Goal: Transaction & Acquisition: Obtain resource

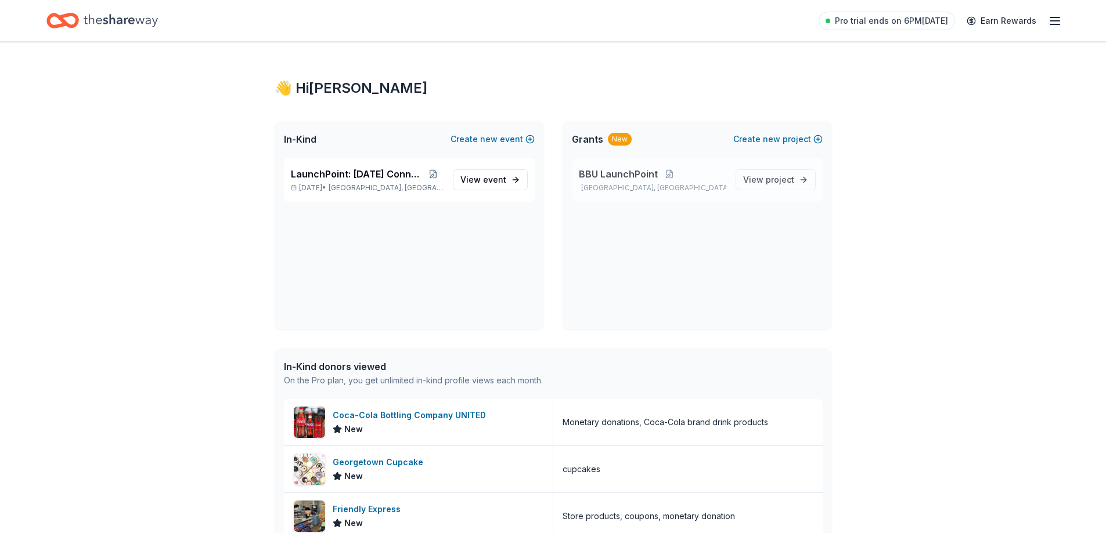
click at [690, 181] on p "BBU LaunchPoint" at bounding box center [652, 174] width 147 height 14
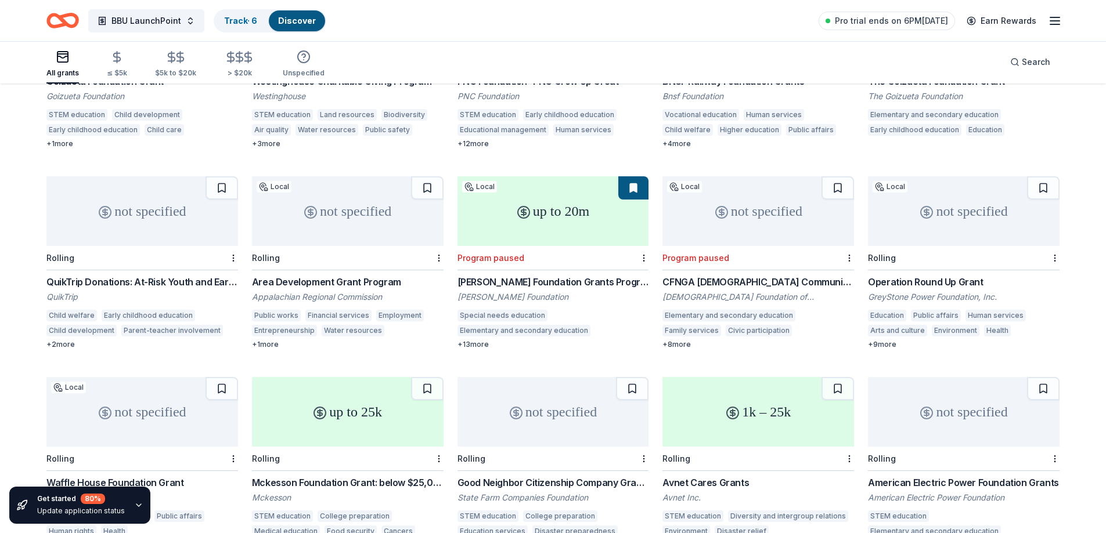
scroll to position [174, 0]
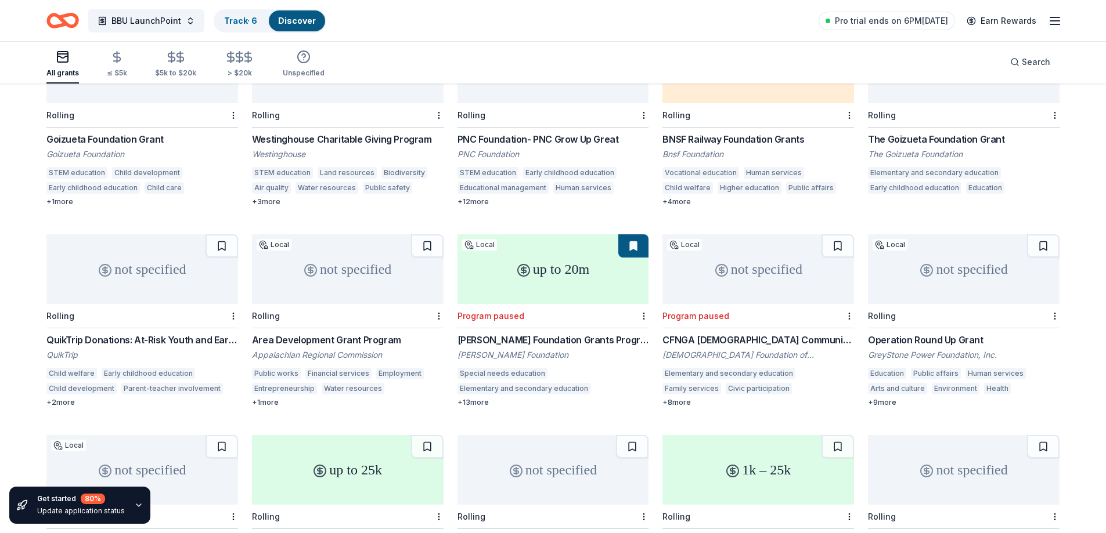
click at [731, 132] on div "BNSF Railway Foundation Grants" at bounding box center [758, 139] width 192 height 14
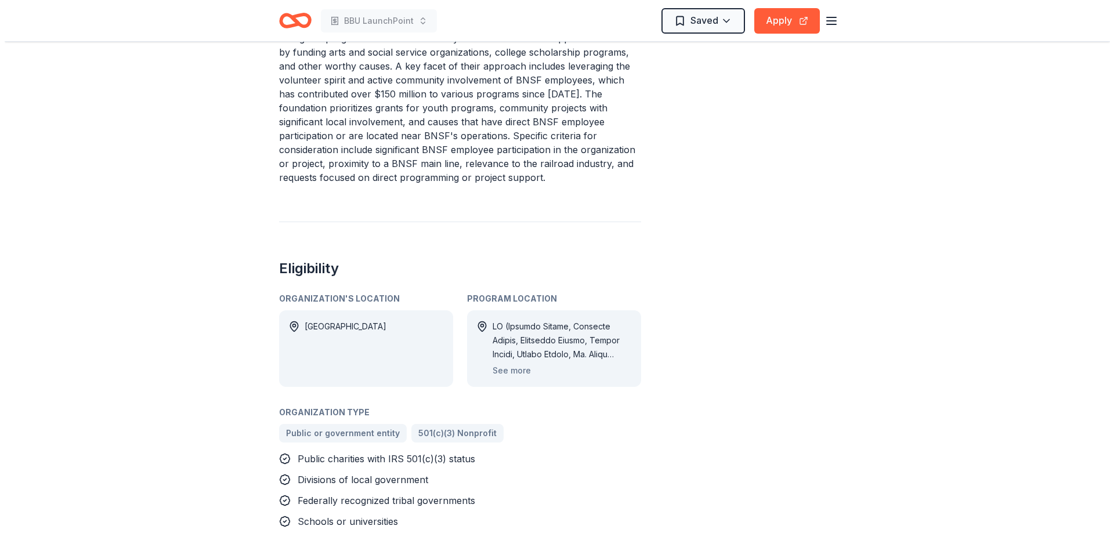
scroll to position [522, 0]
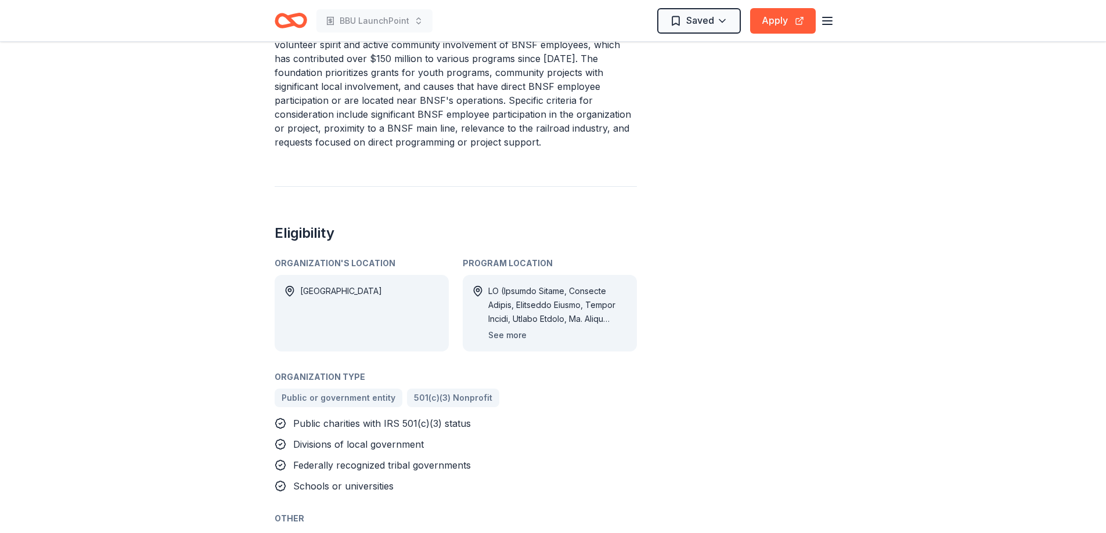
click at [501, 336] on button "See more" at bounding box center [507, 336] width 38 height 14
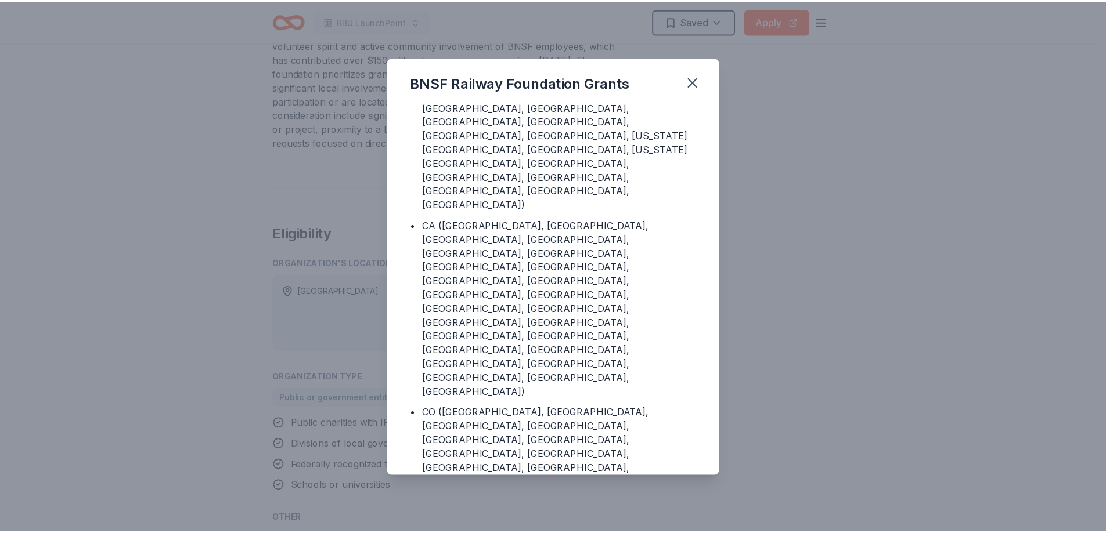
scroll to position [232, 0]
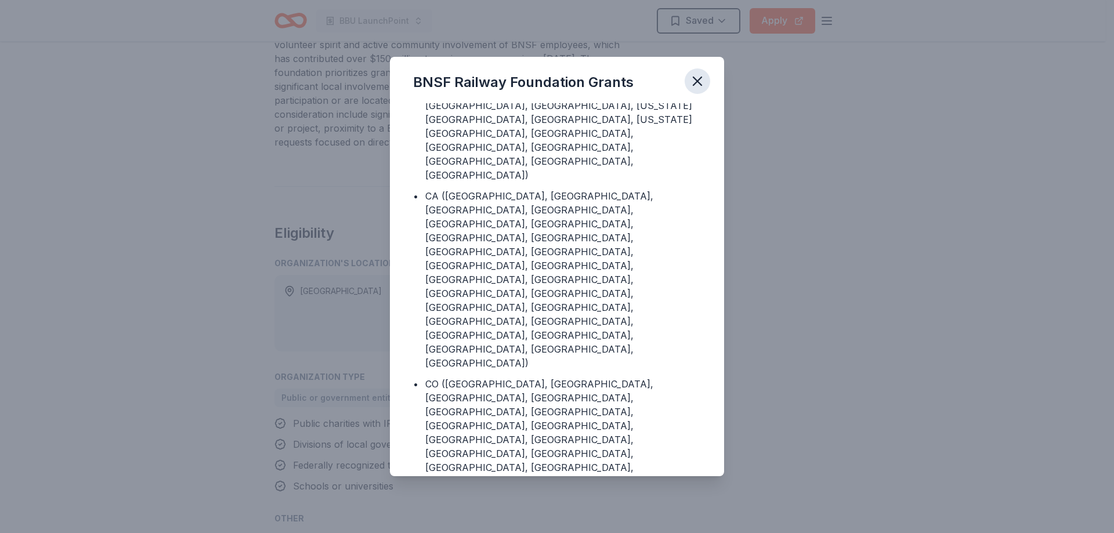
click at [697, 80] on icon "button" at bounding box center [698, 81] width 8 height 8
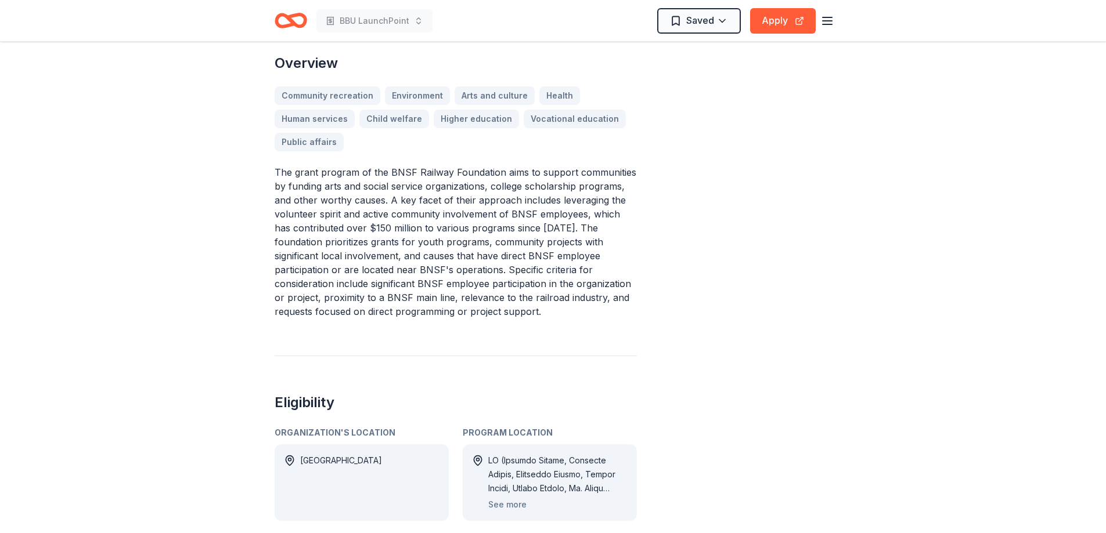
scroll to position [348, 0]
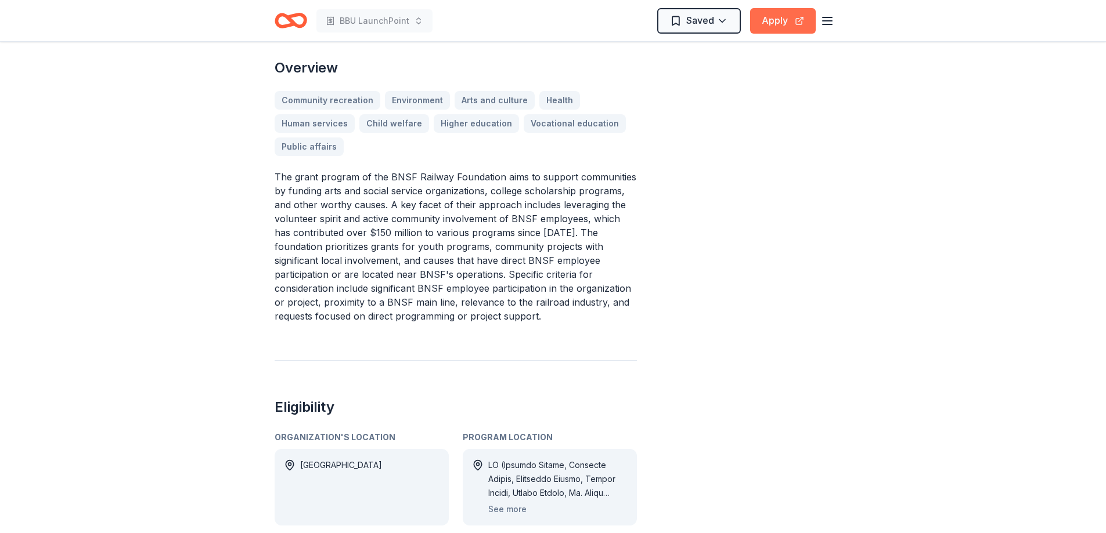
click at [771, 15] on button "Apply" at bounding box center [783, 21] width 66 height 26
